Goal: Navigation & Orientation: Understand site structure

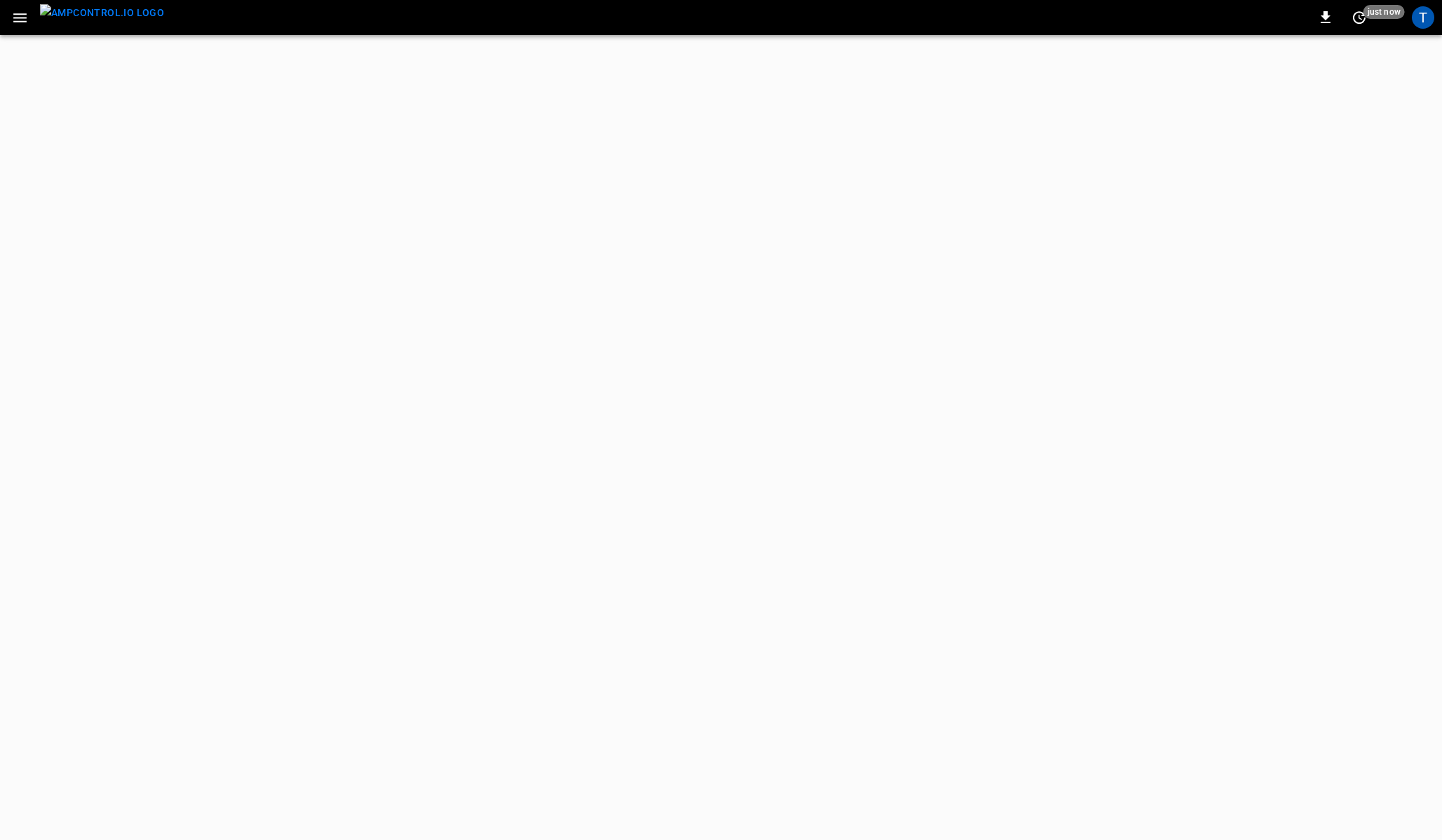
click at [19, 22] on icon "button" at bounding box center [20, 18] width 17 height 17
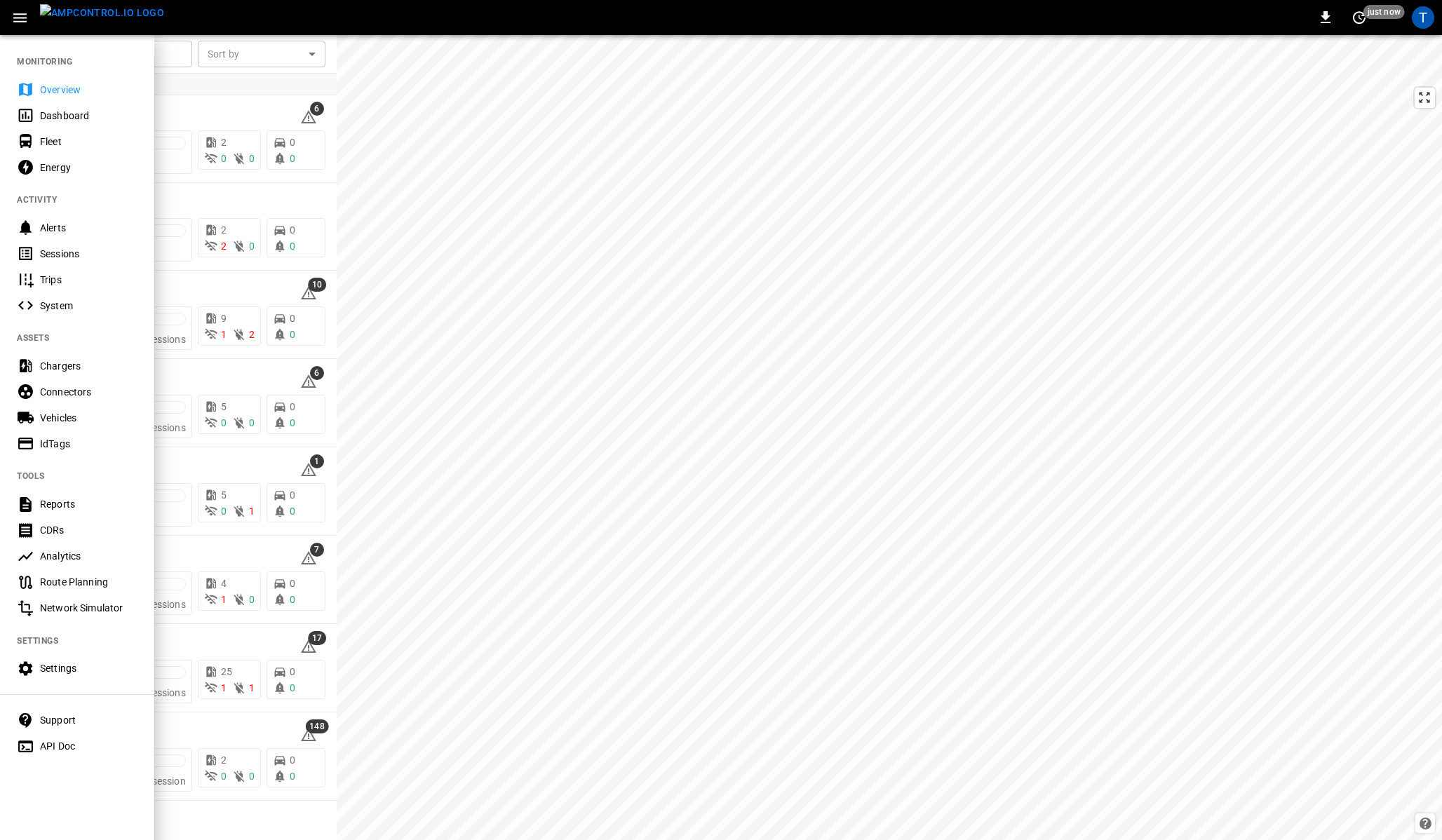
click at [17, 28] on button "button" at bounding box center [20, 18] width 29 height 26
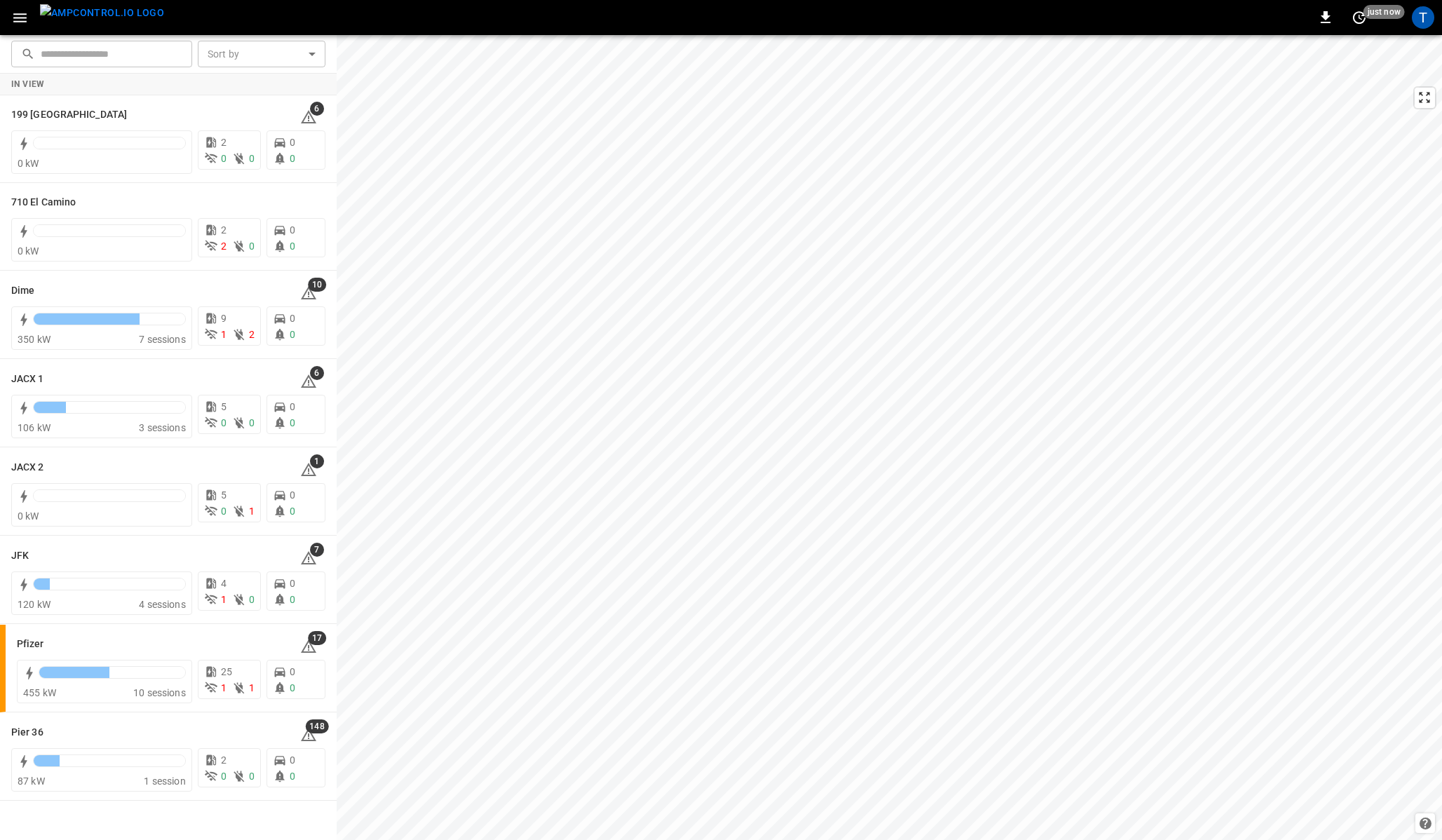
click at [17, 28] on button "button" at bounding box center [20, 18] width 29 height 26
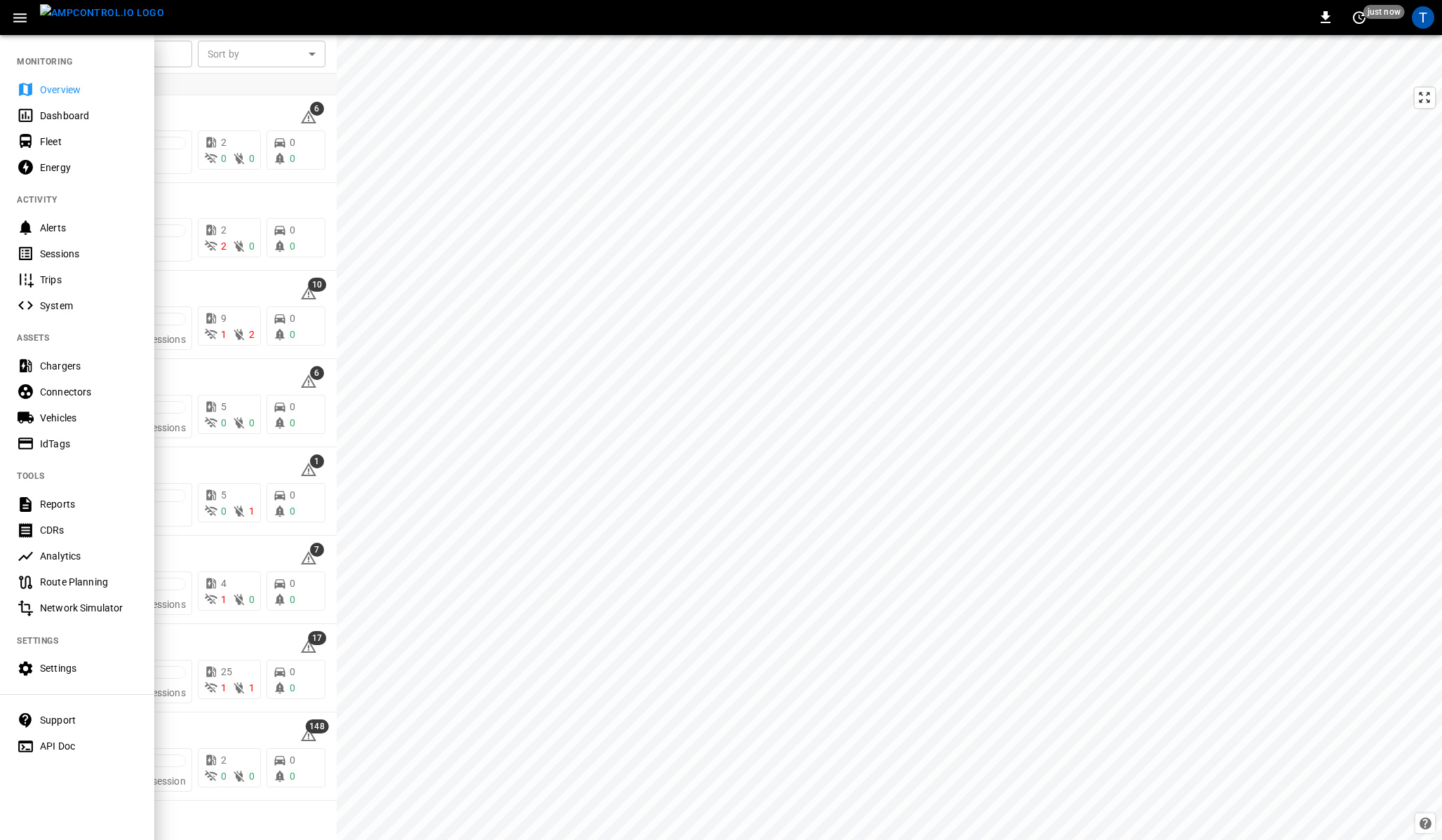
click at [57, 774] on div "MONITORING Overview Dashboard Fleet Energy ACTIVITY Alerts Sessions Trips Syste…" at bounding box center [77, 453] width 155 height 840
